Goal: Information Seeking & Learning: Learn about a topic

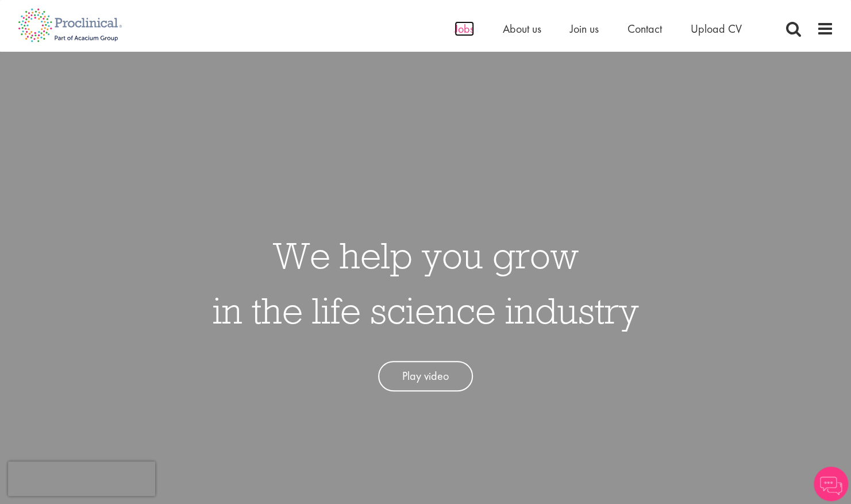
click at [460, 29] on span "Jobs" at bounding box center [464, 28] width 20 height 15
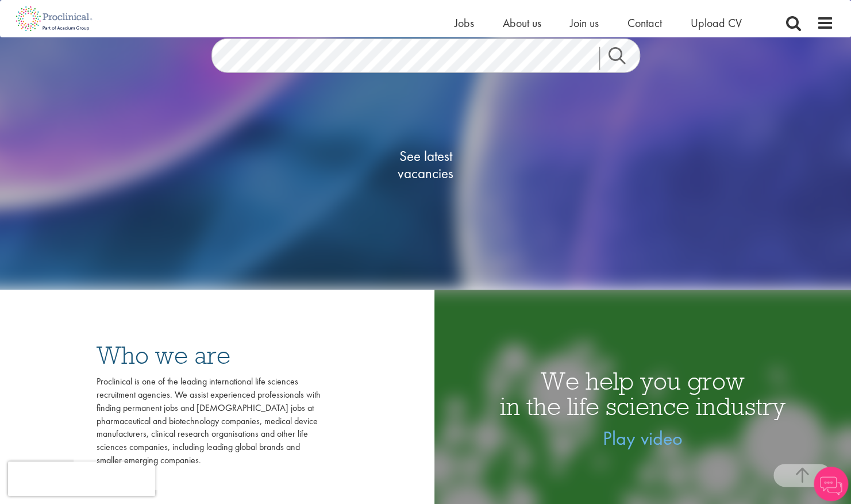
scroll to position [57, 0]
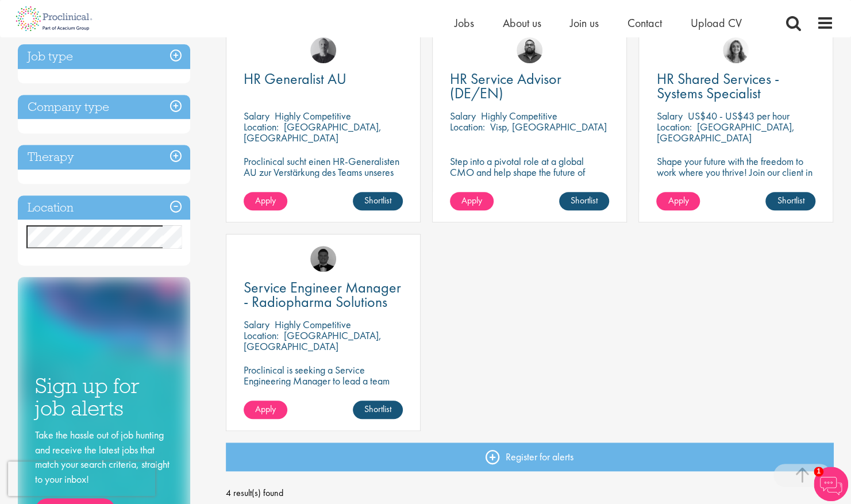
scroll to position [230, 0]
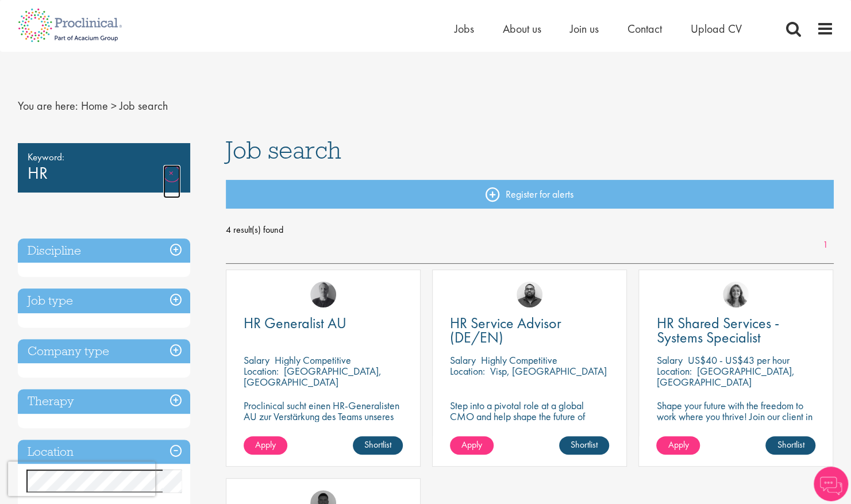
click at [174, 172] on link "Remove" at bounding box center [171, 181] width 17 height 33
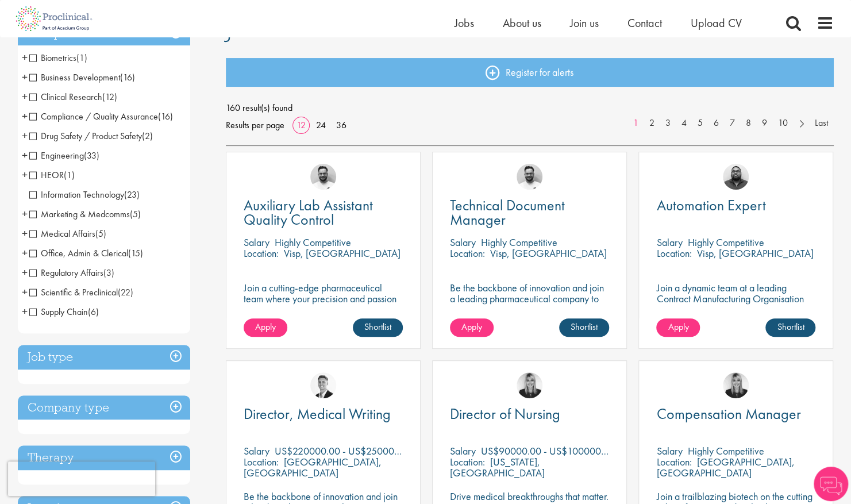
scroll to position [115, 0]
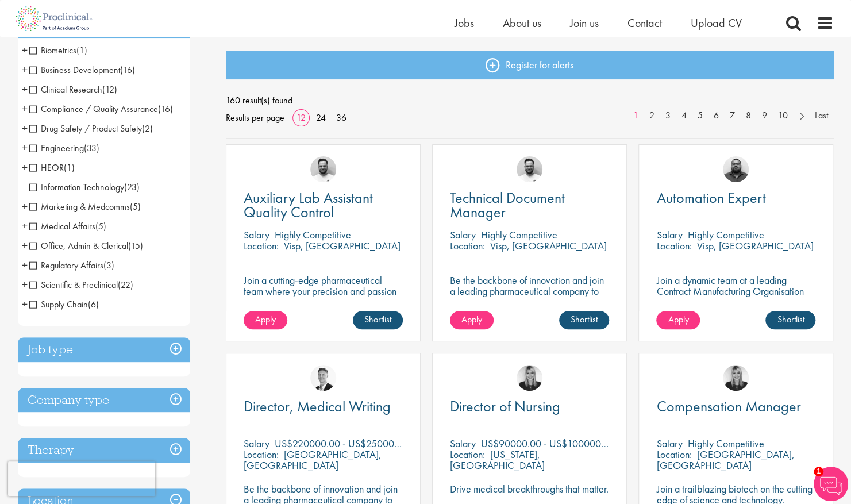
click at [72, 249] on span "Office, Admin & Clerical" at bounding box center [78, 246] width 99 height 12
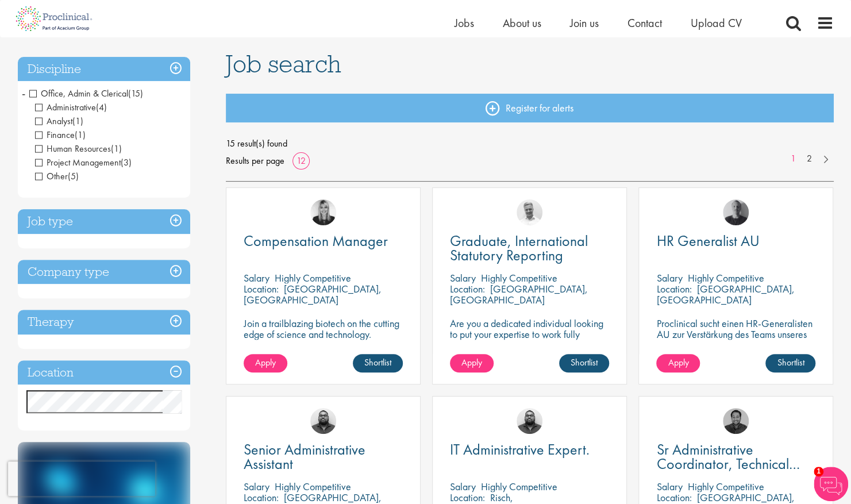
scroll to position [57, 0]
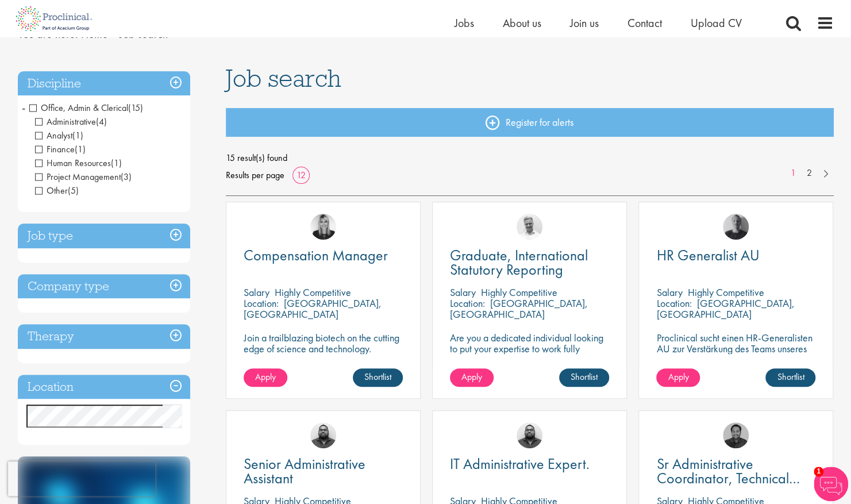
click at [32, 108] on span "Office, Admin & Clerical" at bounding box center [78, 108] width 99 height 12
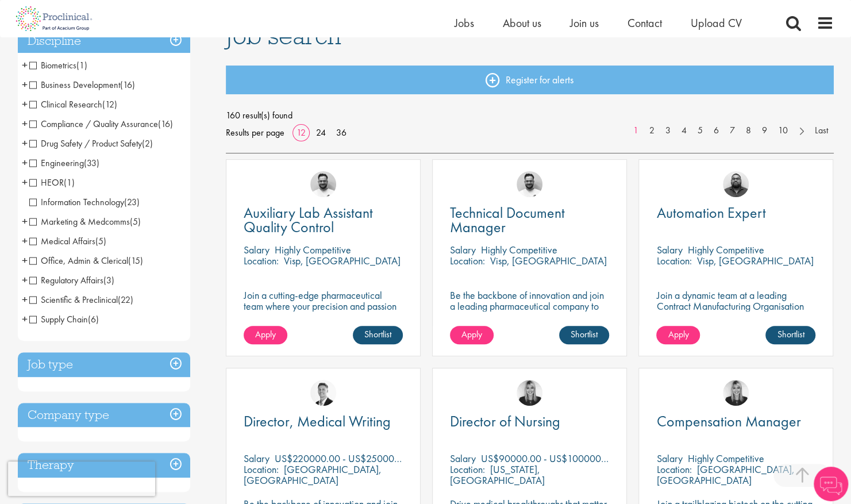
scroll to position [287, 0]
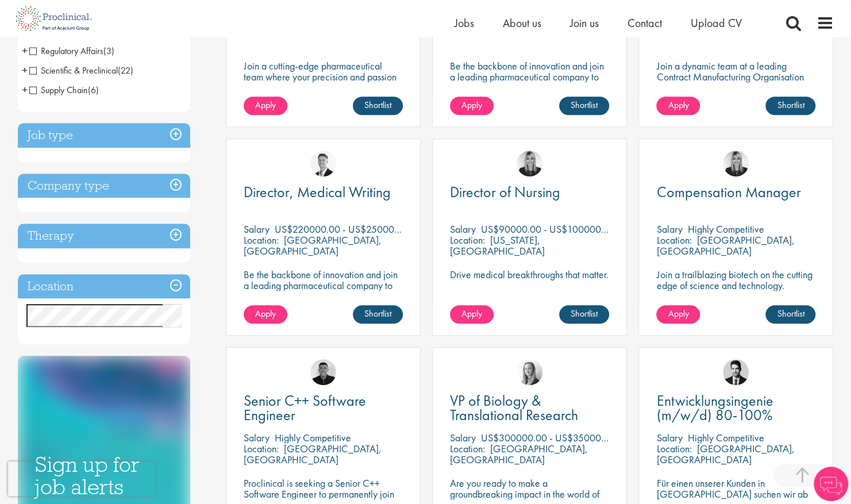
scroll to position [402, 0]
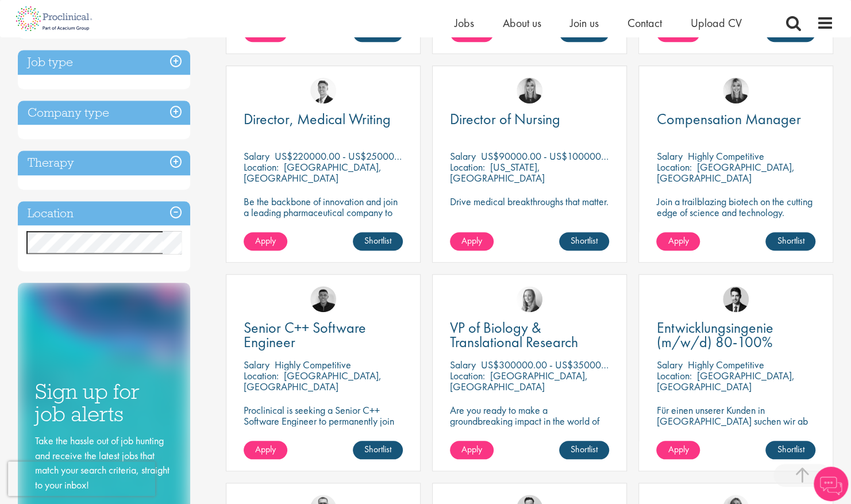
click at [179, 214] on h3 "Location" at bounding box center [104, 213] width 172 height 25
click at [176, 210] on h3 "Location" at bounding box center [104, 213] width 172 height 25
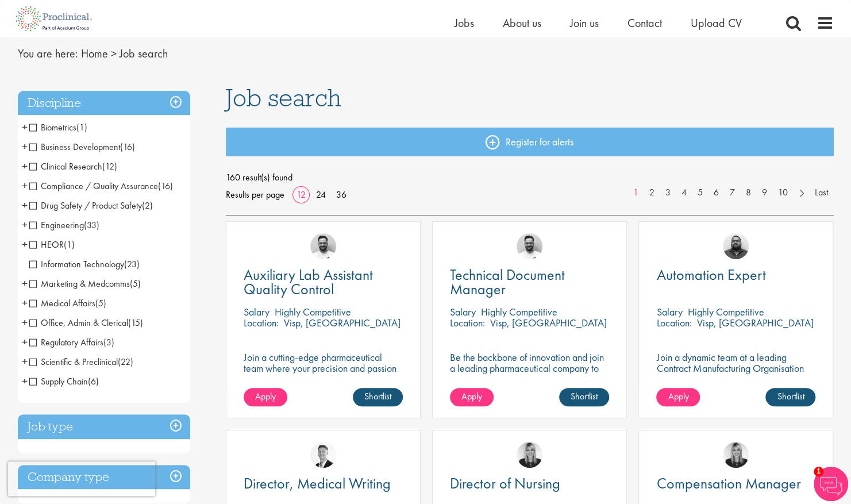
scroll to position [0, 0]
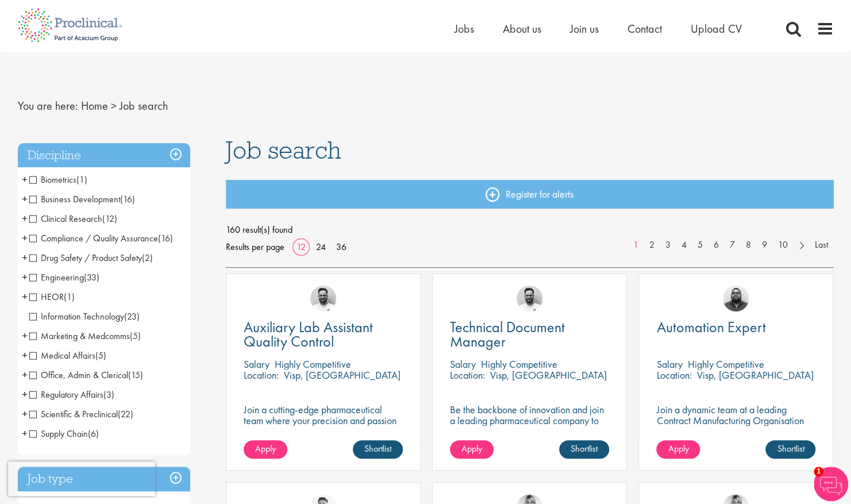
click at [178, 152] on h3 "Discipline" at bounding box center [104, 155] width 172 height 25
click at [155, 153] on h3 "Discipline" at bounding box center [104, 155] width 172 height 25
click at [75, 378] on span "Office, Admin & Clerical" at bounding box center [78, 375] width 99 height 12
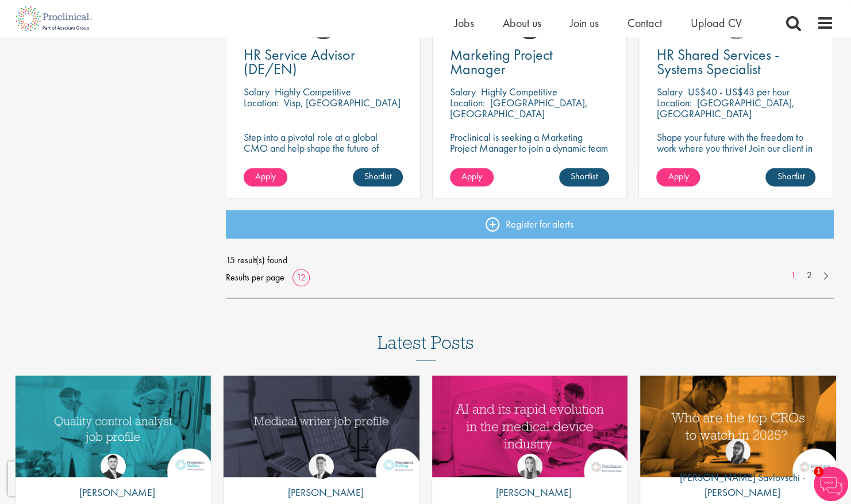
scroll to position [919, 0]
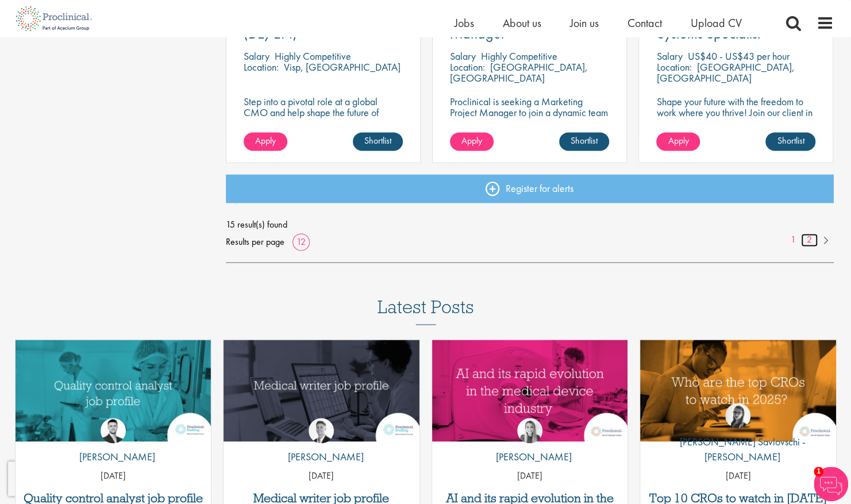
click at [809, 241] on link "2" at bounding box center [809, 239] width 17 height 13
